Goal: Information Seeking & Learning: Learn about a topic

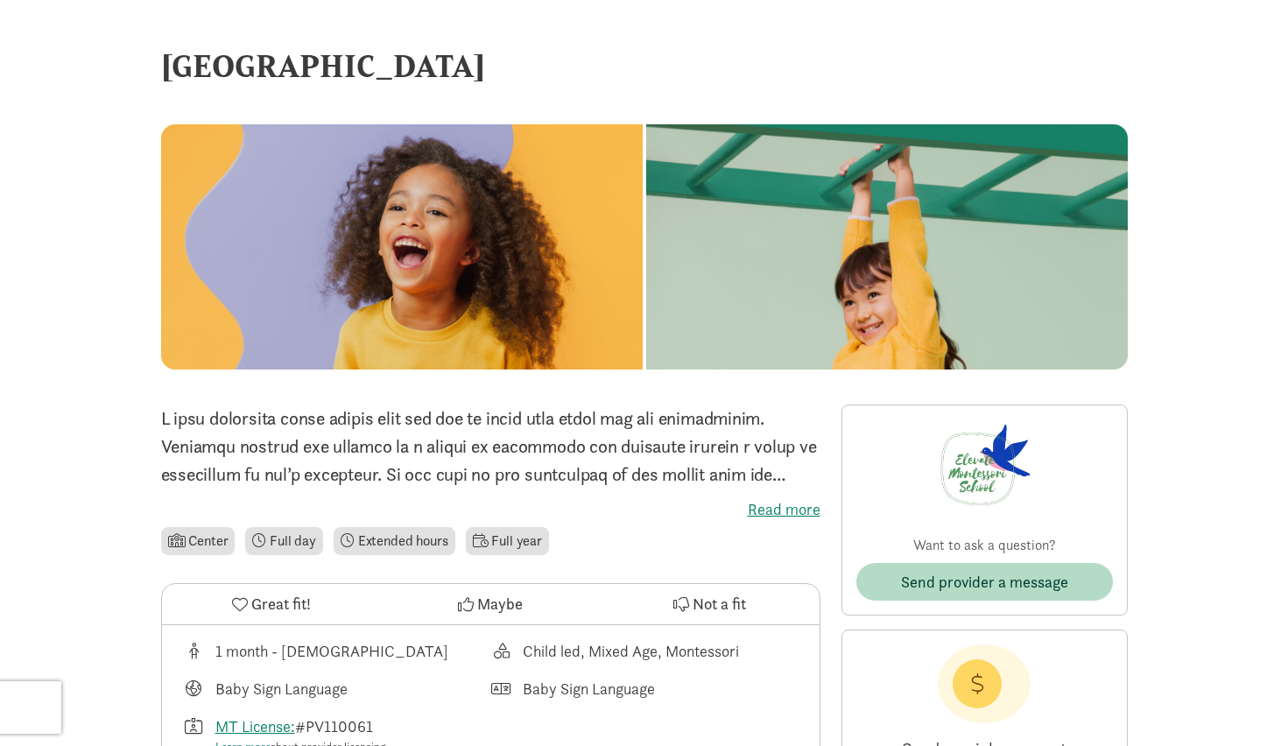
click at [412, 68] on div "[GEOGRAPHIC_DATA]" at bounding box center [644, 65] width 967 height 47
click at [778, 510] on label "Read more" at bounding box center [490, 509] width 659 height 21
click at [0, 0] on input "Read more" at bounding box center [0, 0] width 0 height 0
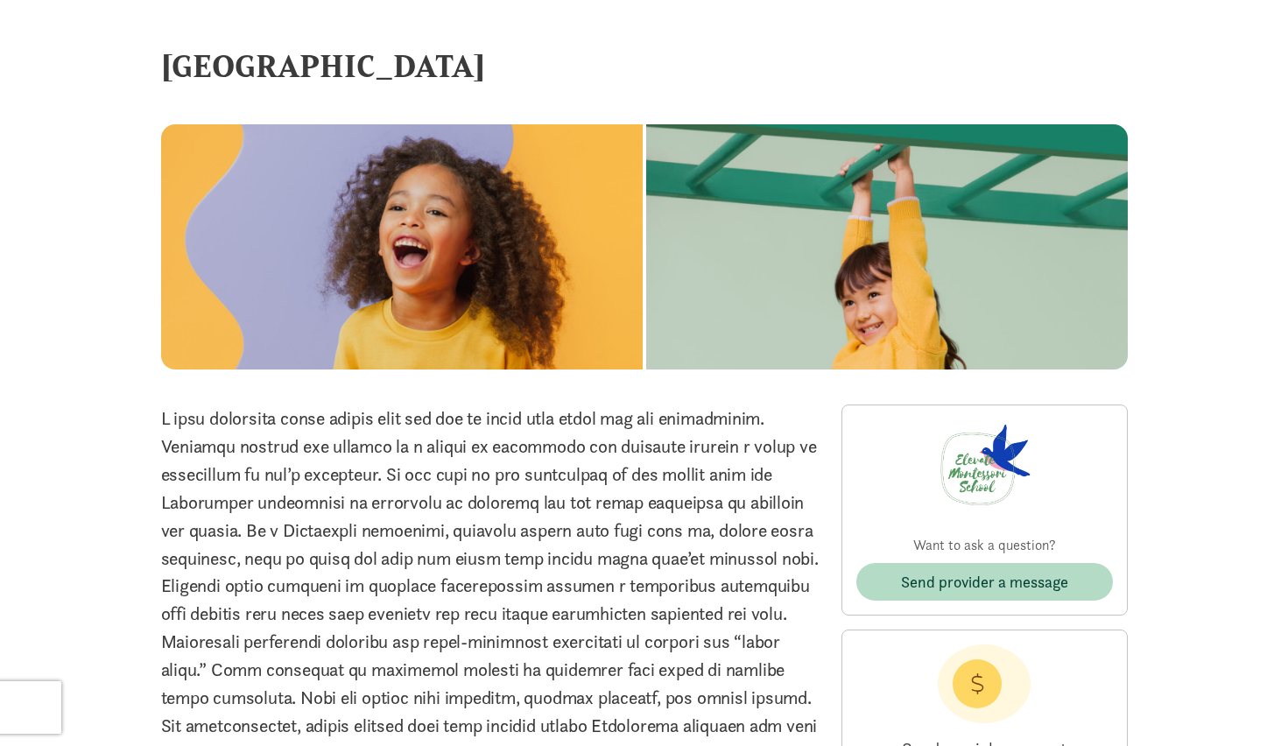
click at [470, 262] on div at bounding box center [402, 246] width 482 height 245
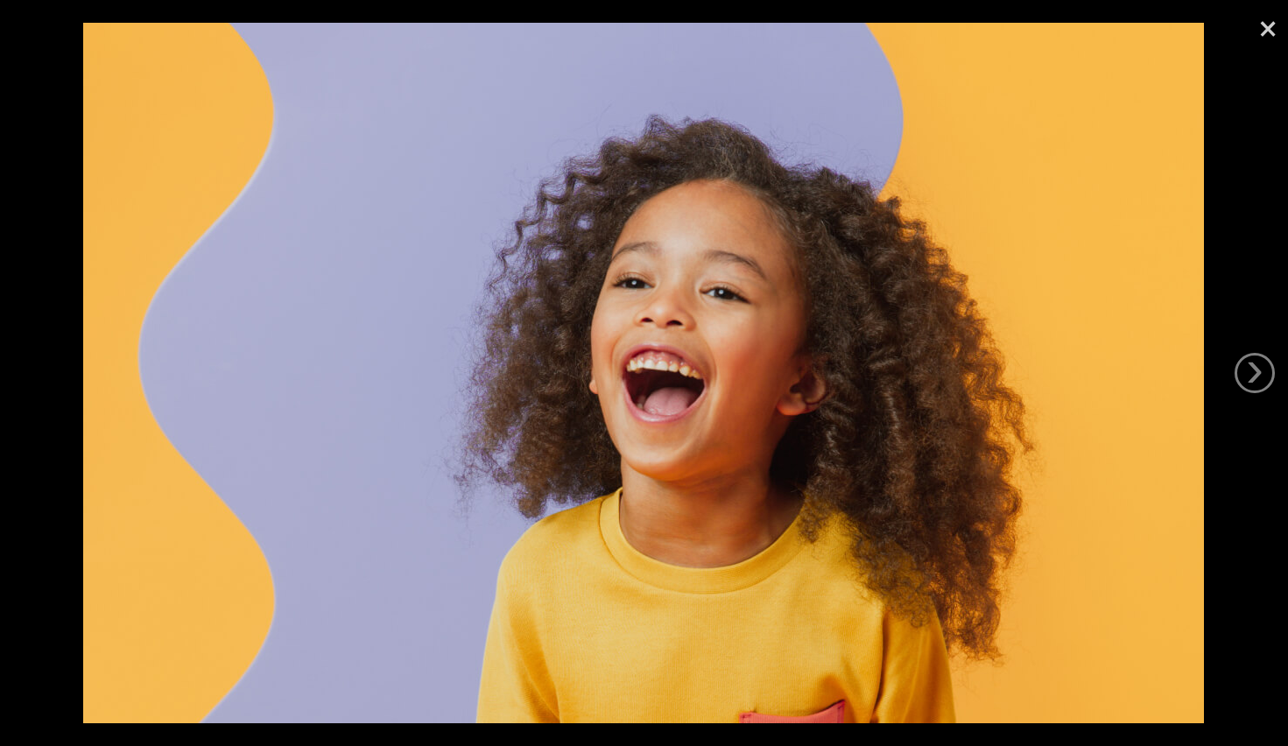
click at [1221, 125] on div at bounding box center [643, 373] width 1288 height 746
